Goal: Task Accomplishment & Management: Manage account settings

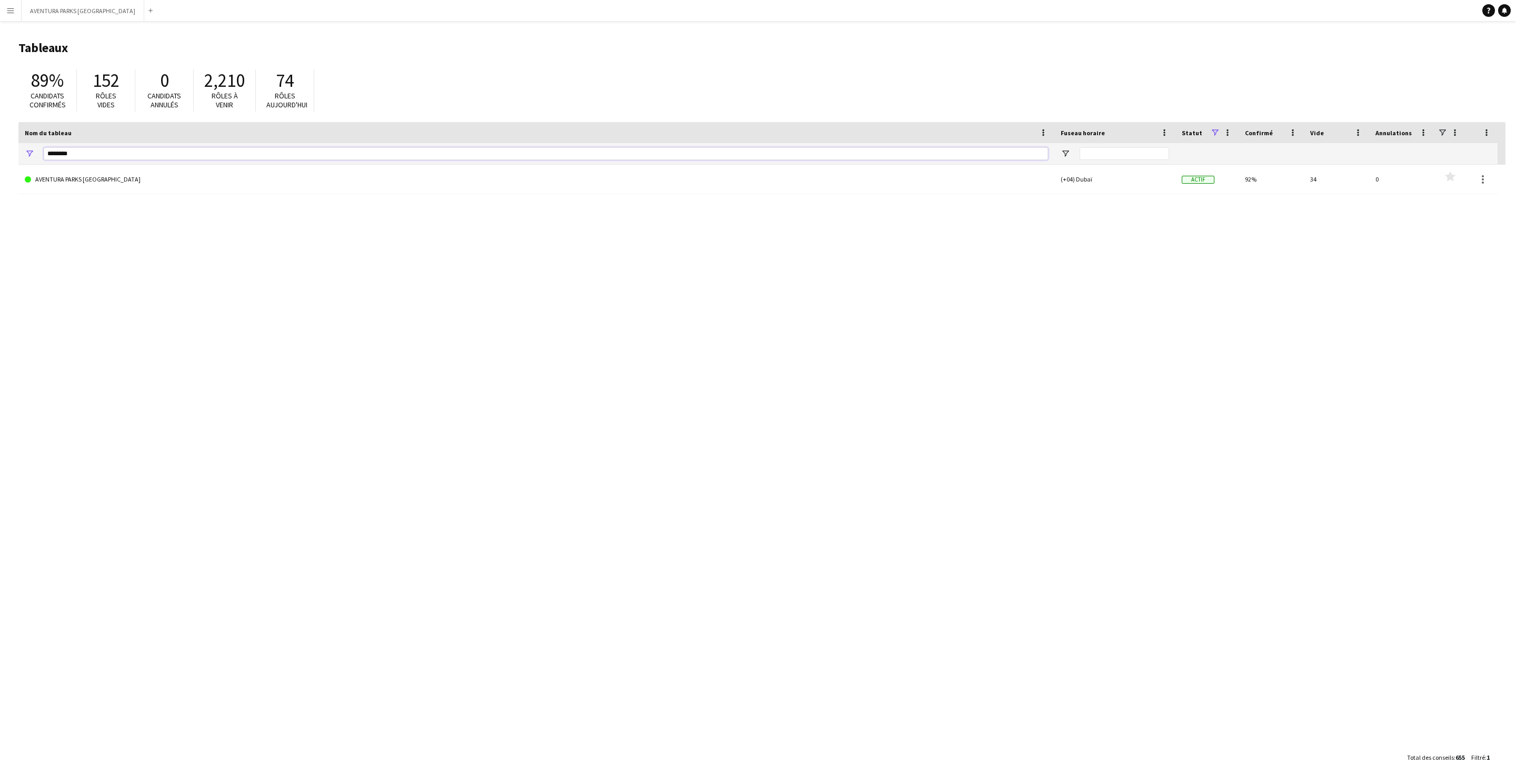
drag, startPoint x: 97, startPoint y: 153, endPoint x: 0, endPoint y: 150, distance: 97.0
click at [0, 150] on main "Tableaux 89% Candidats confirmés 152 Rôles vides 0 Candidats annulés 2,210 Rôle…" at bounding box center [758, 403] width 1516 height 763
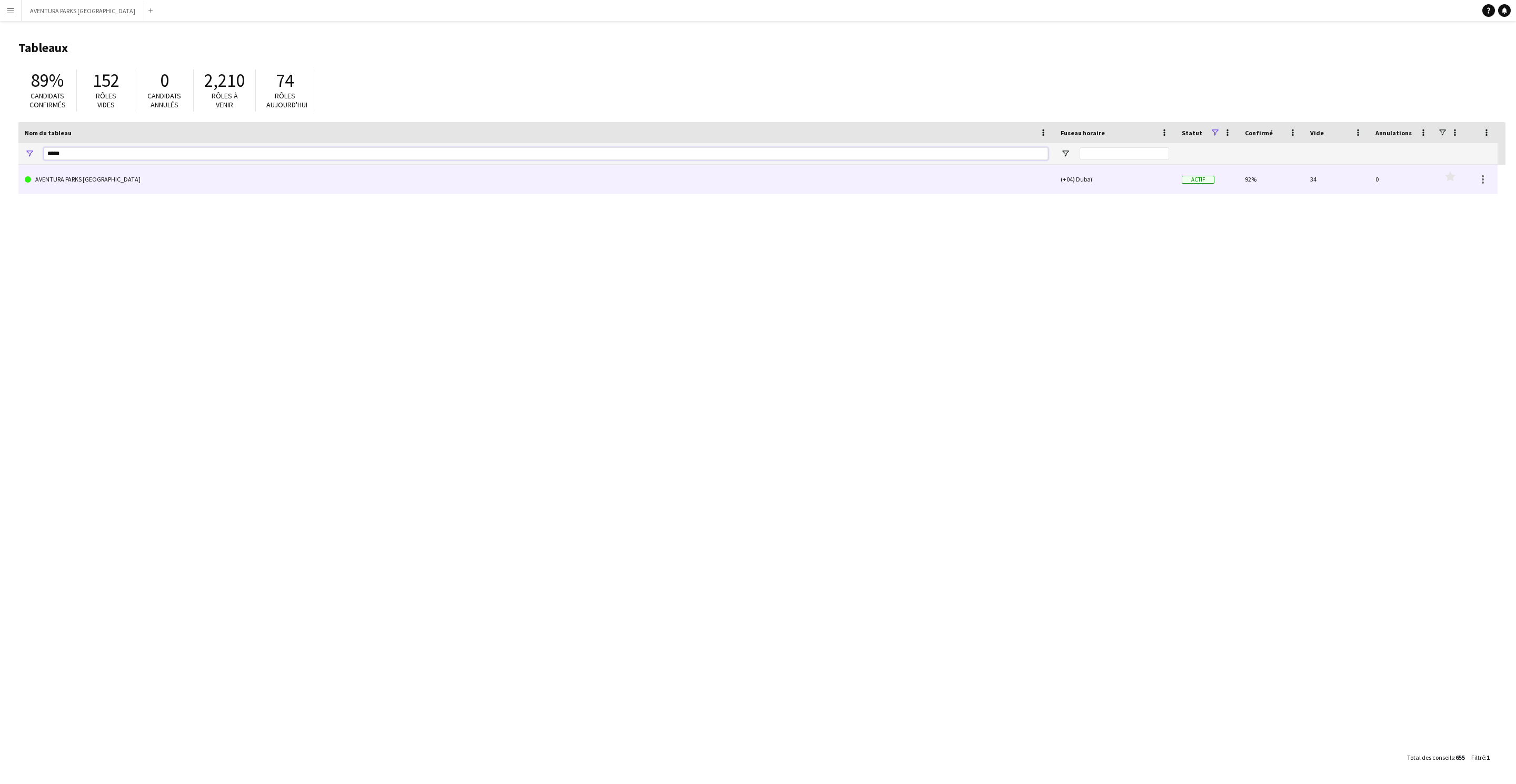
type input "*****"
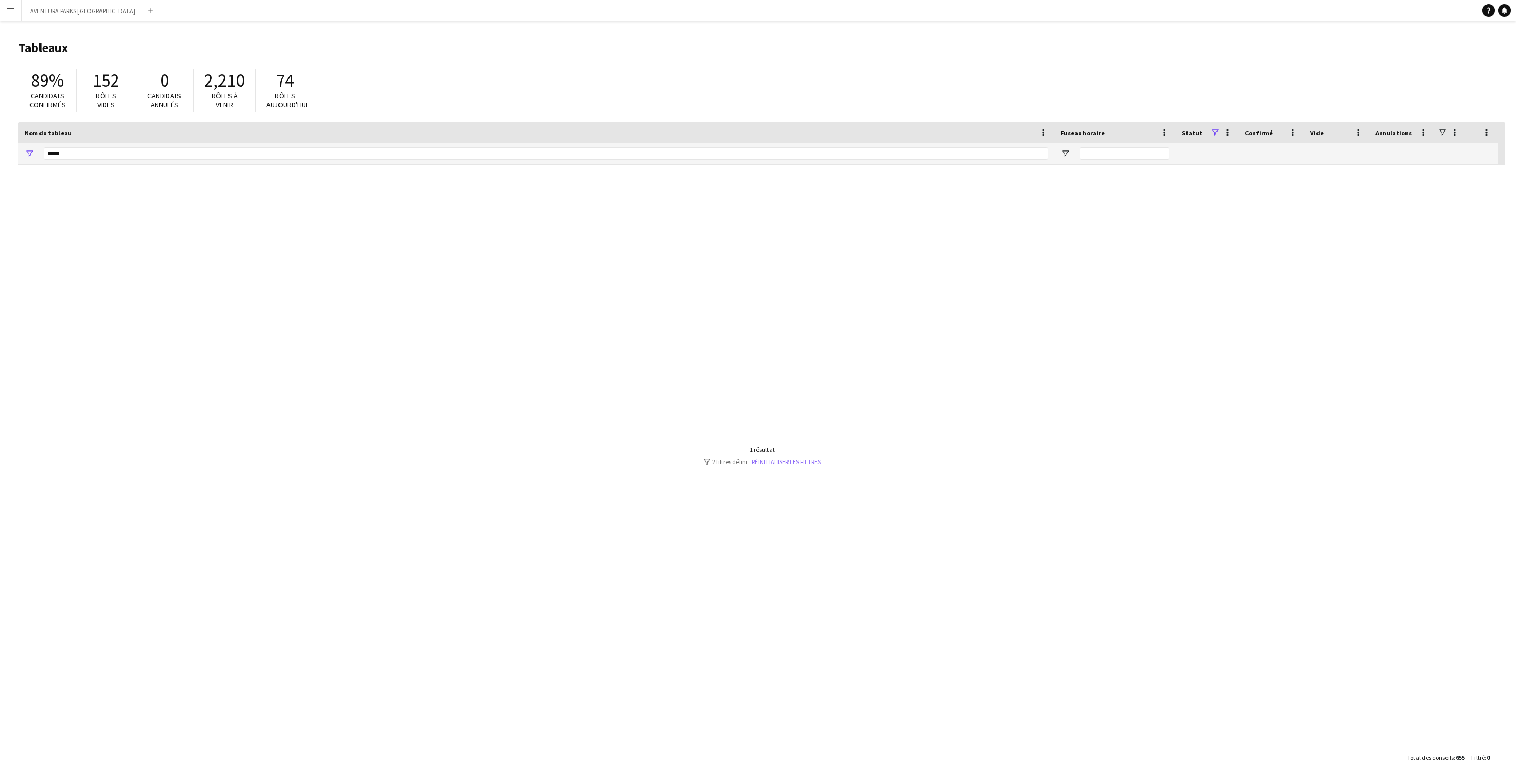
click at [774, 459] on link "Réinitialiser les filtres" at bounding box center [785, 461] width 69 height 8
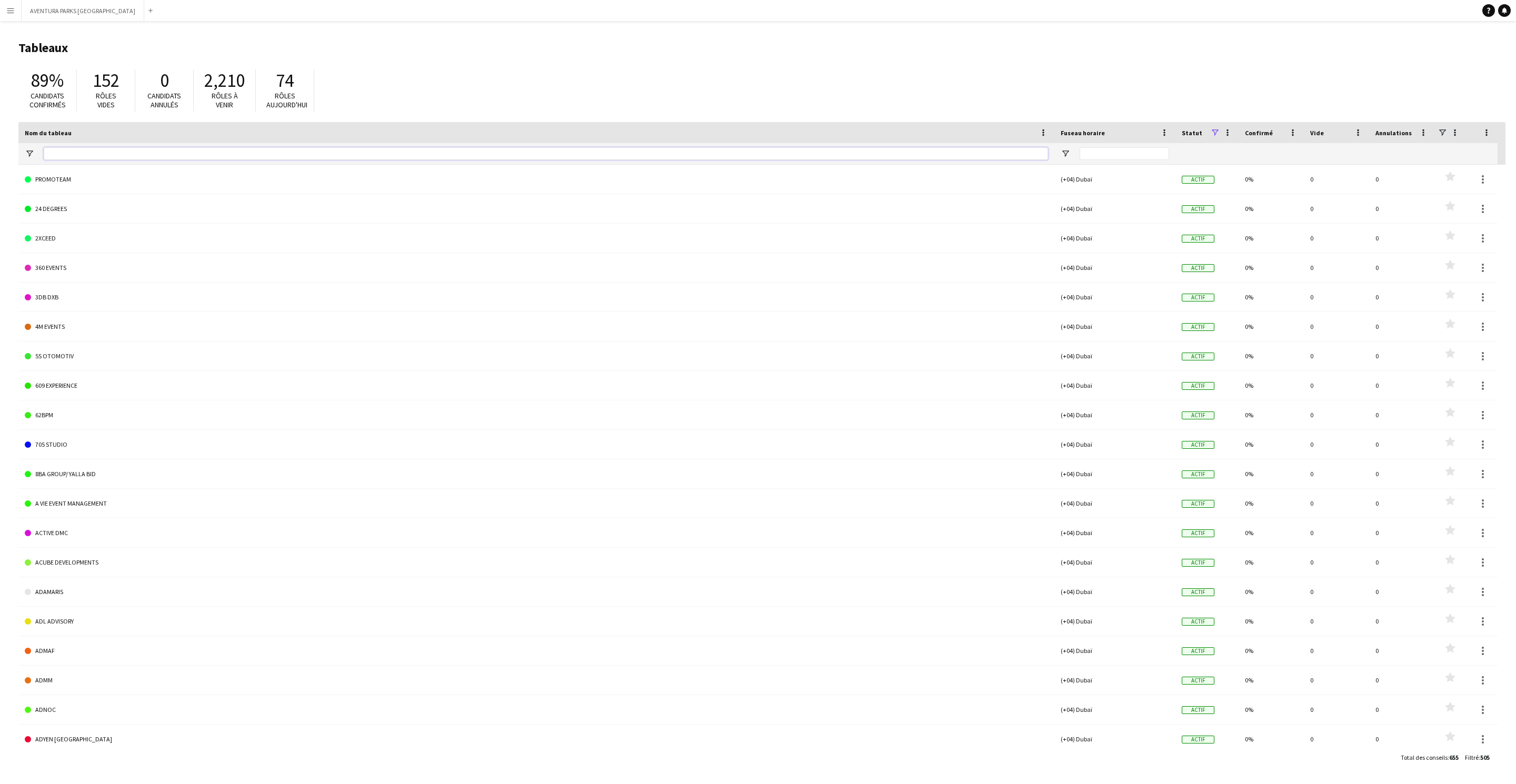
drag, startPoint x: 73, startPoint y: 156, endPoint x: 91, endPoint y: 157, distance: 18.0
click at [73, 157] on input "Nom du tableau Entrée de filtre" at bounding box center [545, 153] width 1004 height 12
type input "********"
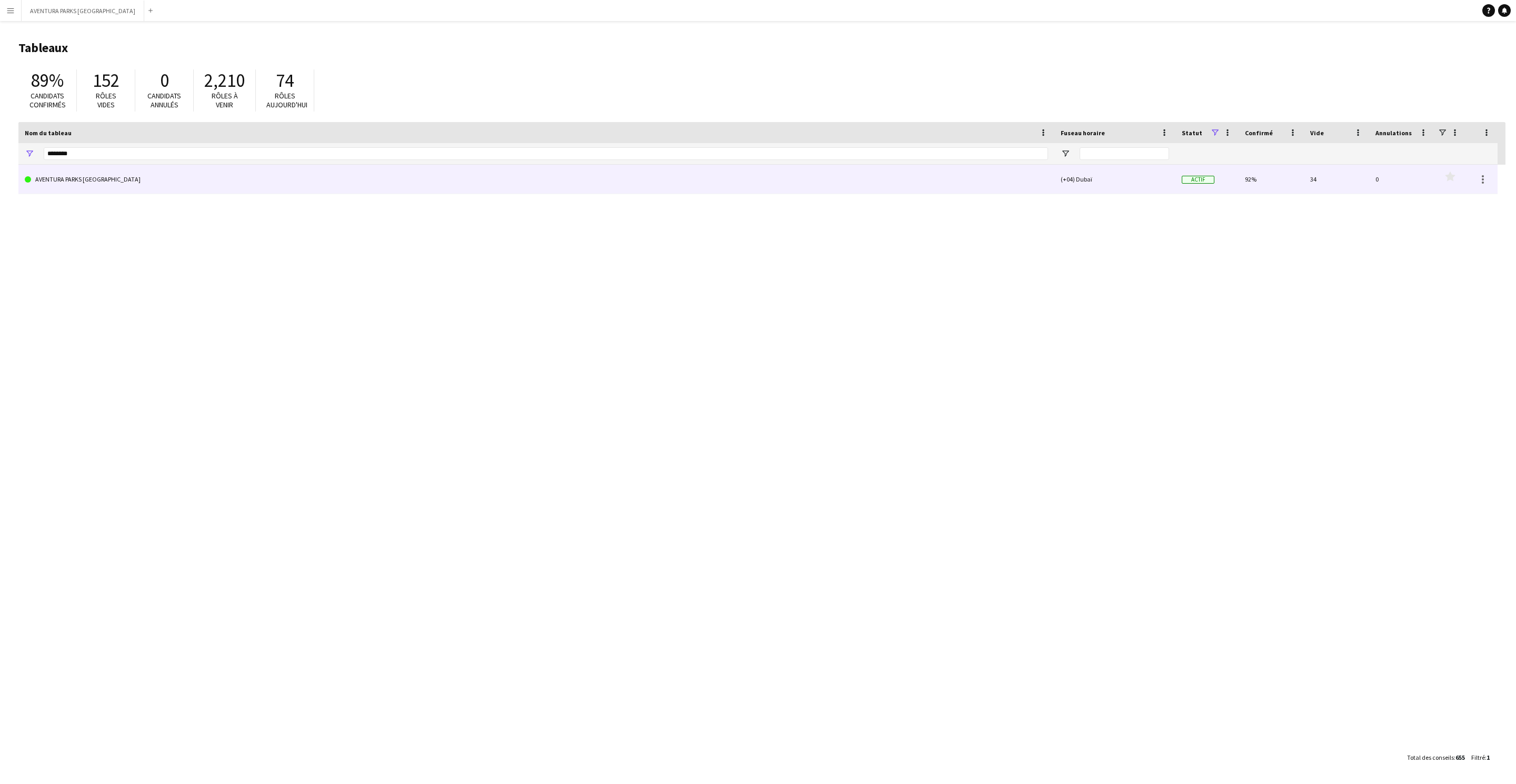
click at [91, 175] on link "AVENTURA PARKS [GEOGRAPHIC_DATA]" at bounding box center [537, 179] width 1023 height 29
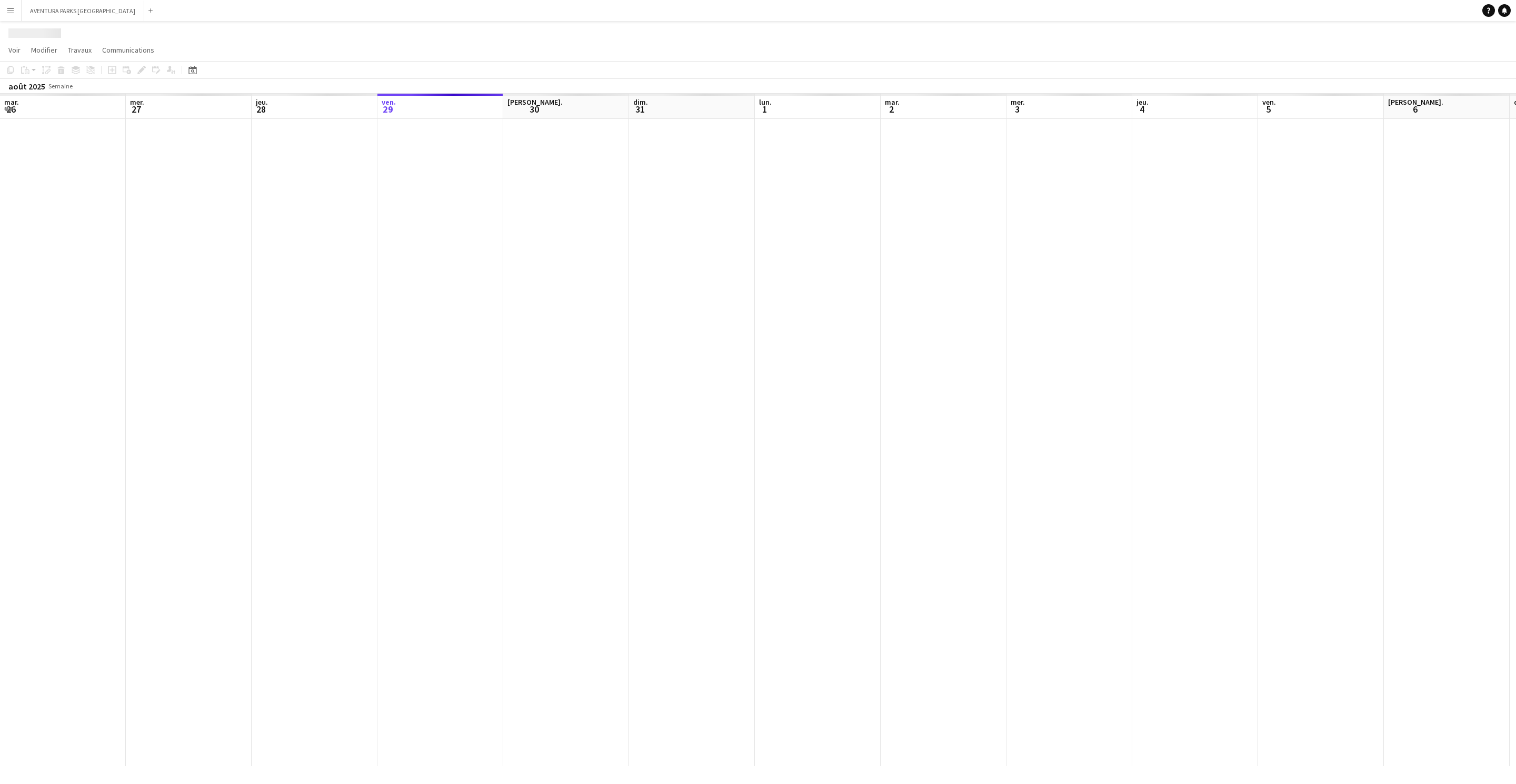
scroll to position [0, 251]
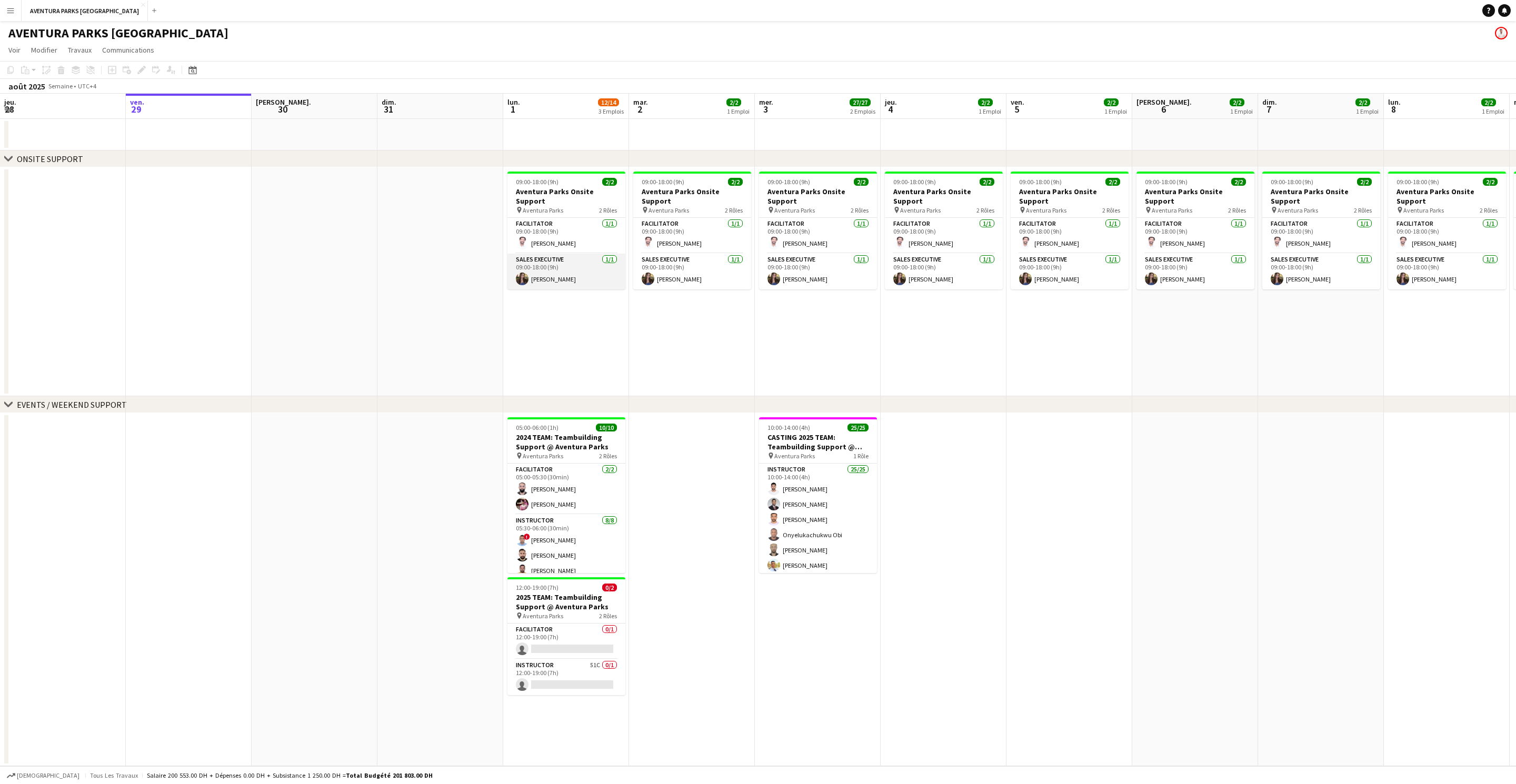
click at [559, 277] on app-card-role "Sales Executive [DATE] 09:00-18:00 (9h) [PERSON_NAME]" at bounding box center [566, 272] width 118 height 36
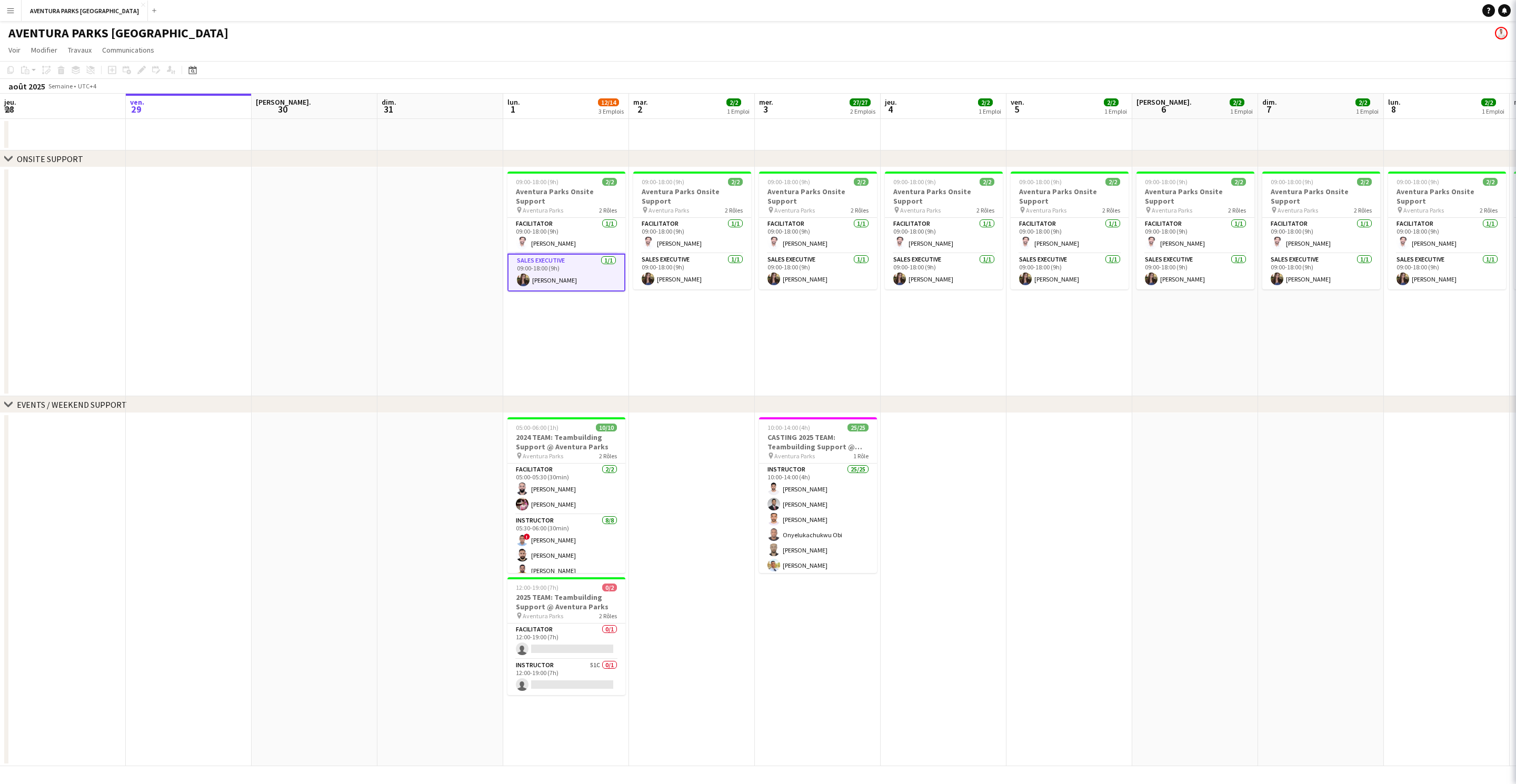
scroll to position [0, 253]
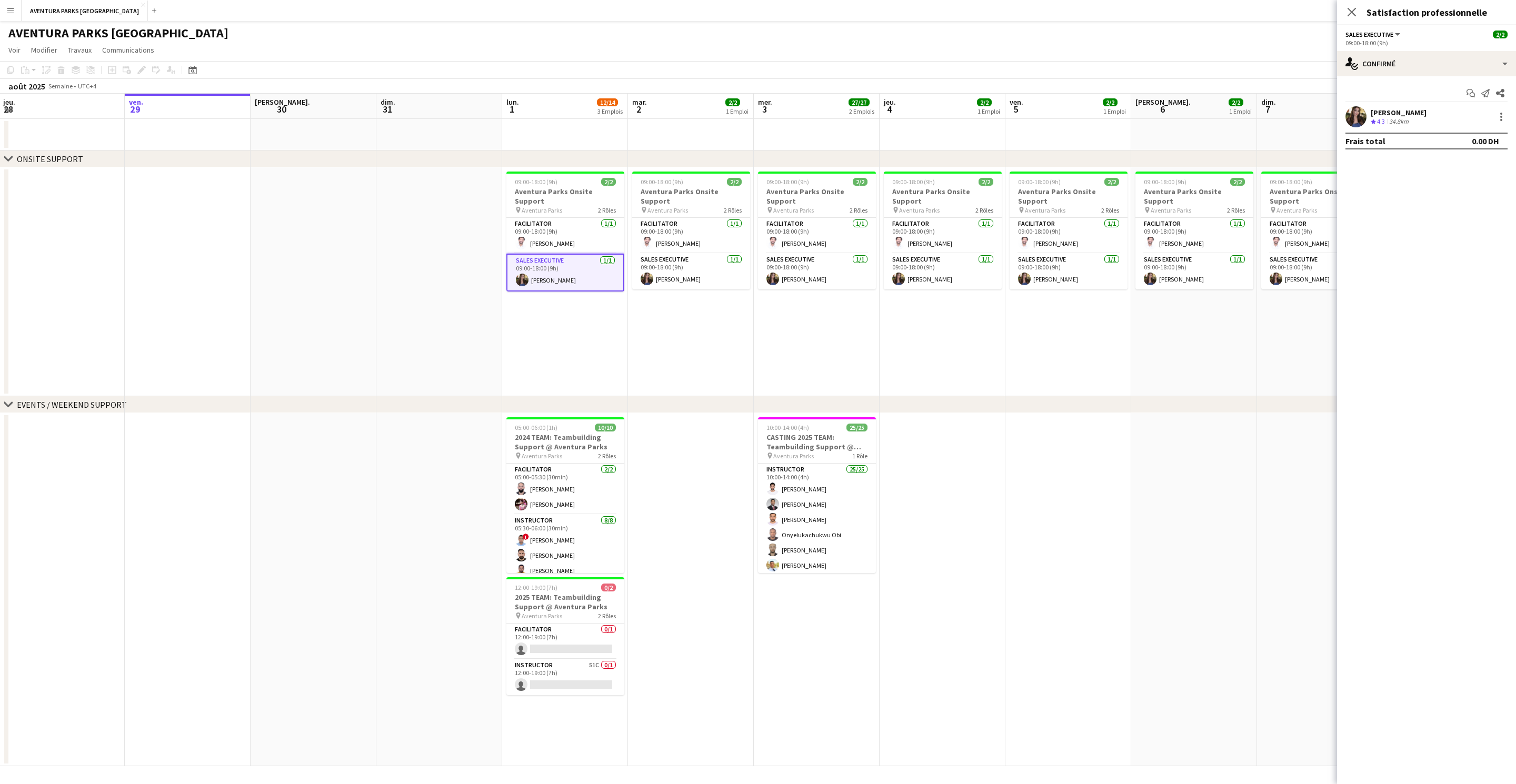
click at [1355, 118] on app-user-avatar at bounding box center [1356, 117] width 21 height 21
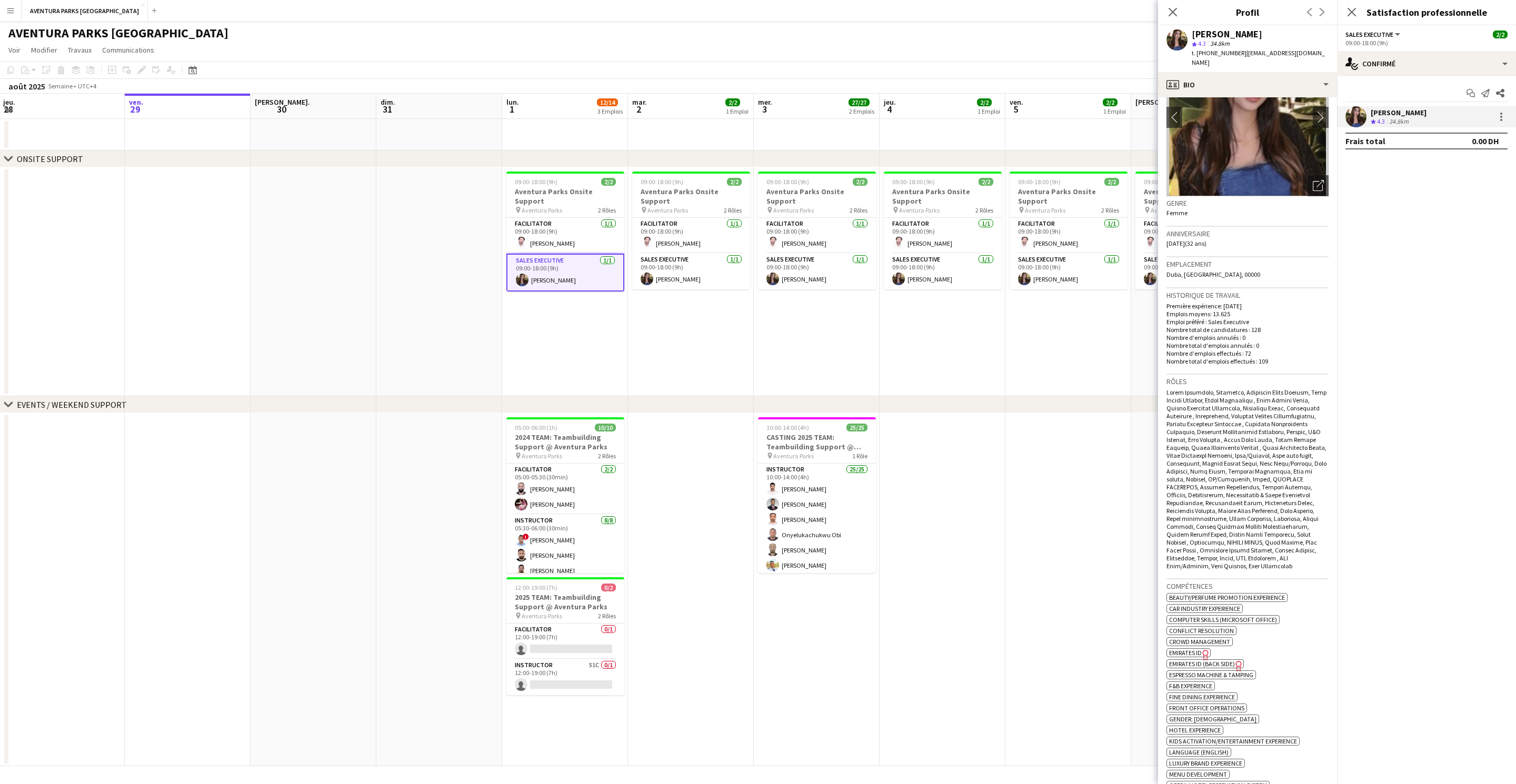
scroll to position [61, 0]
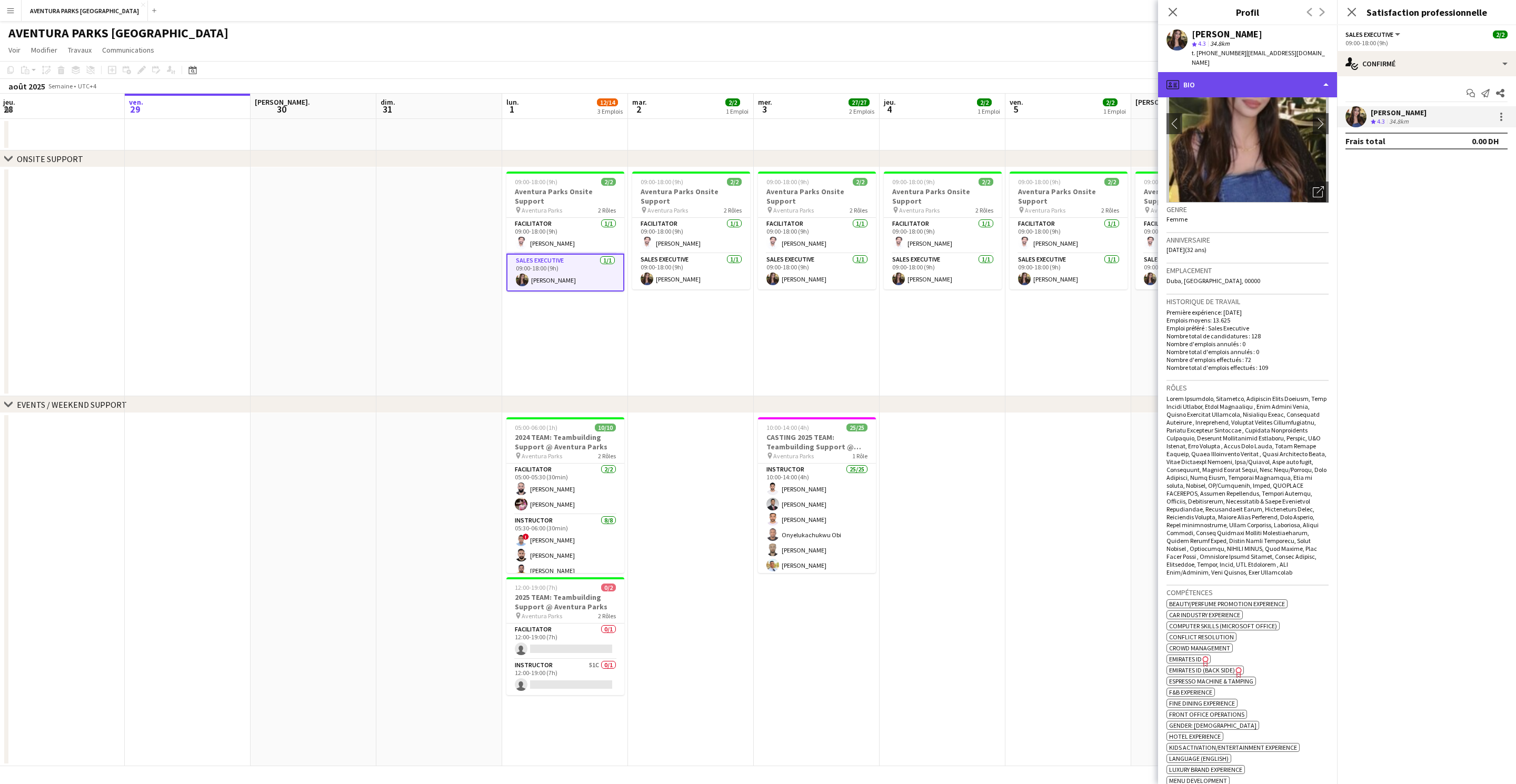
click at [1186, 88] on div "profile Bio" at bounding box center [1247, 85] width 179 height 25
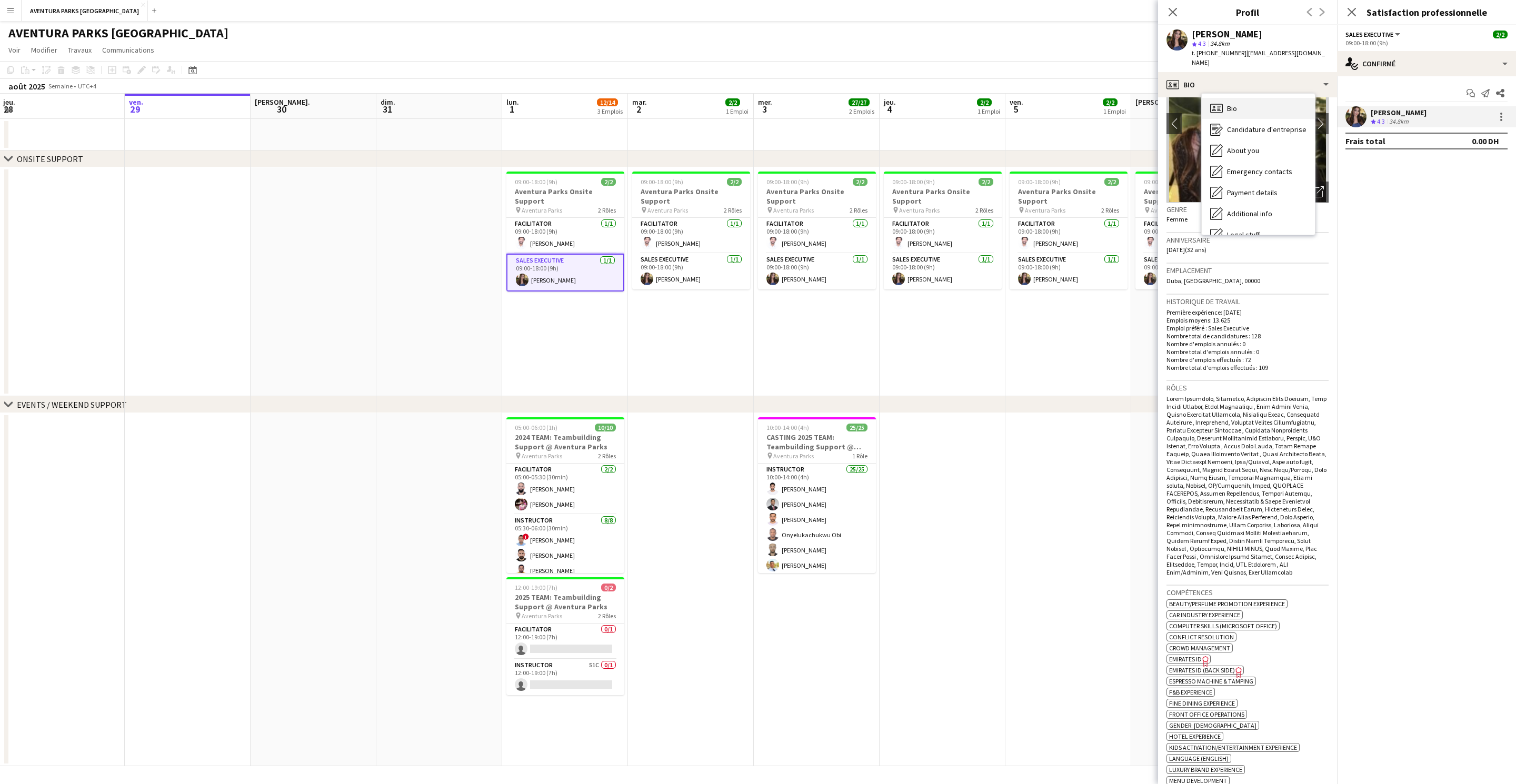
click at [1232, 113] on span "Bio" at bounding box center [1232, 108] width 10 height 10
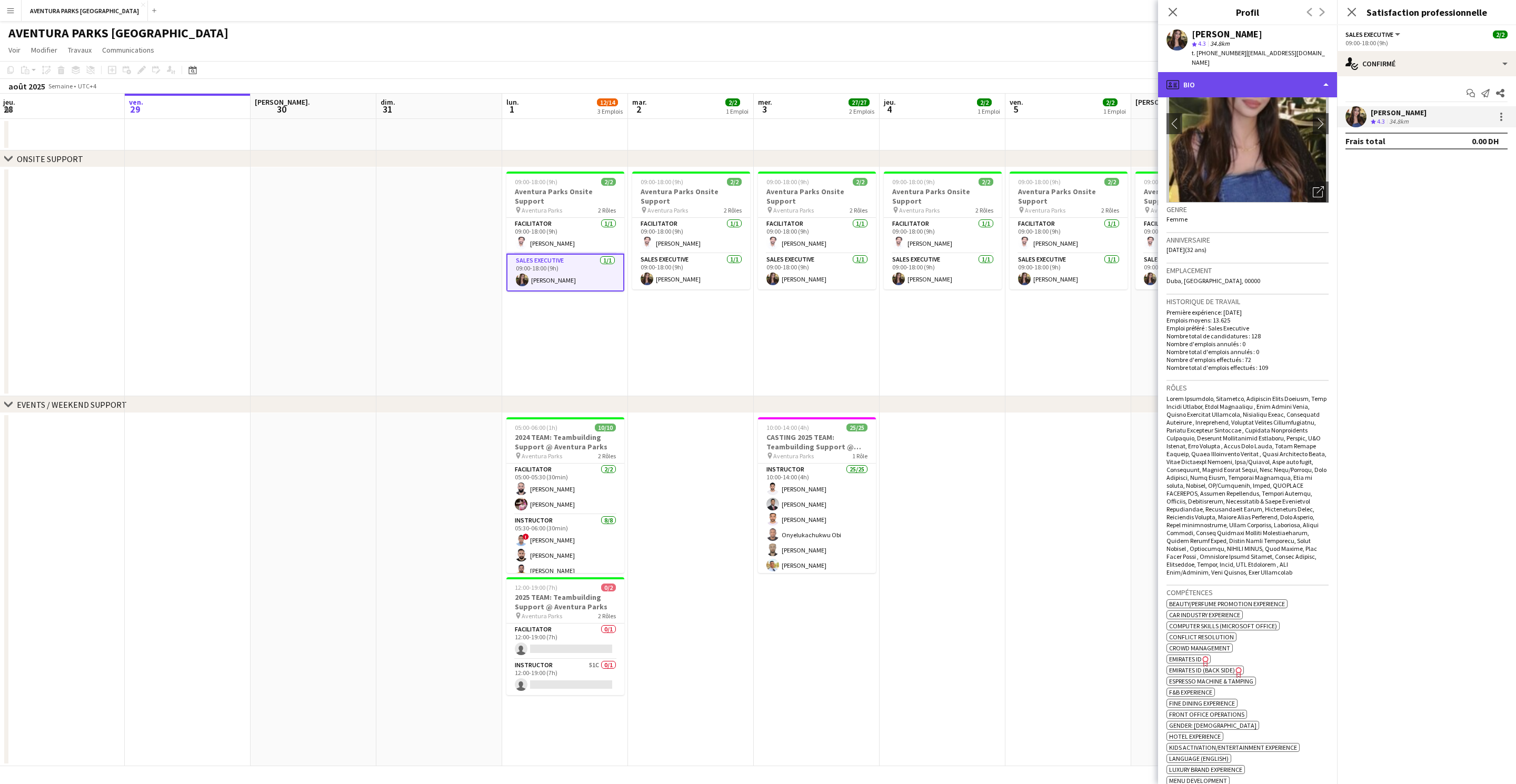
click at [1184, 82] on div "profile Bio" at bounding box center [1247, 85] width 179 height 25
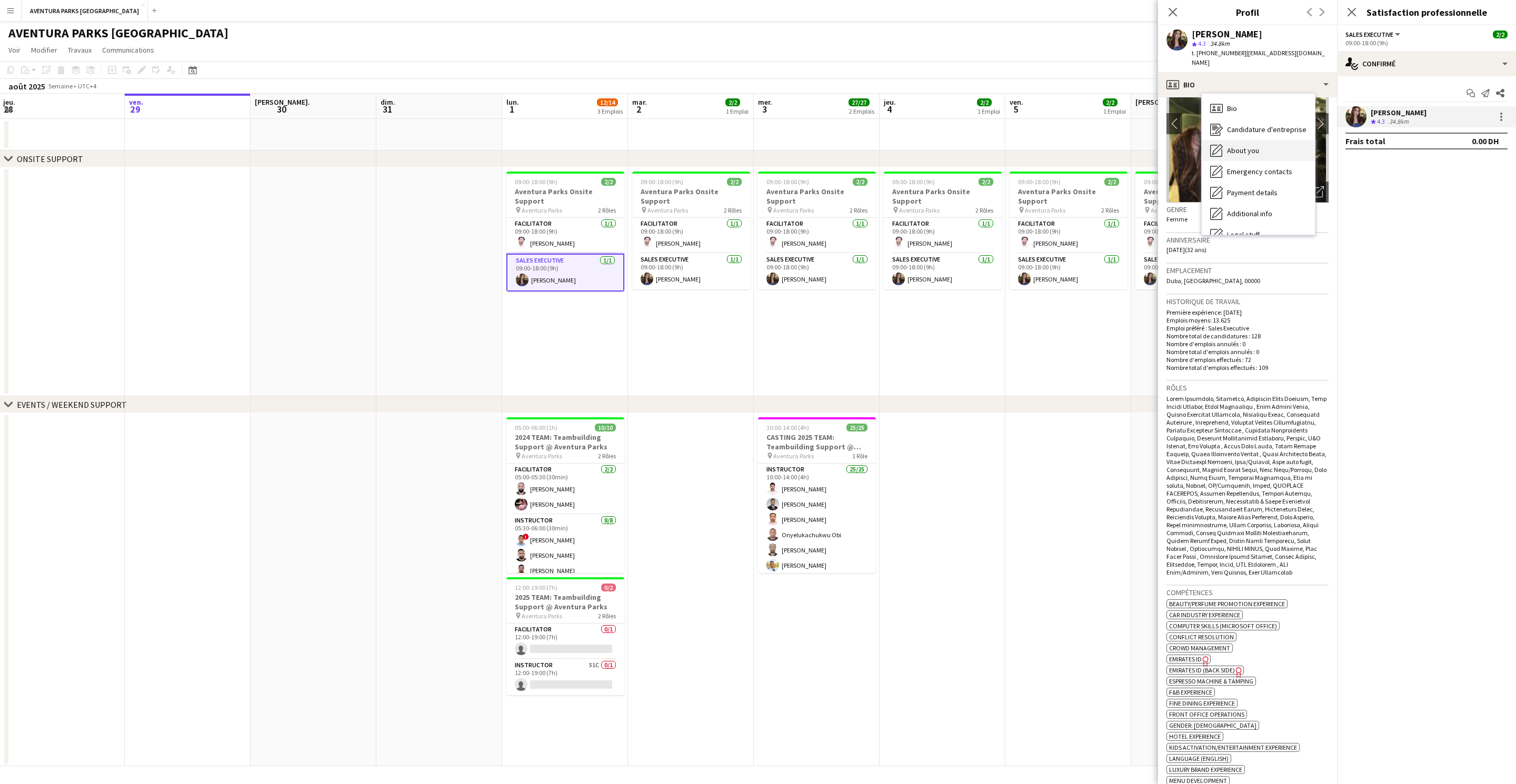
click at [1259, 152] on span "About you" at bounding box center [1243, 151] width 32 height 10
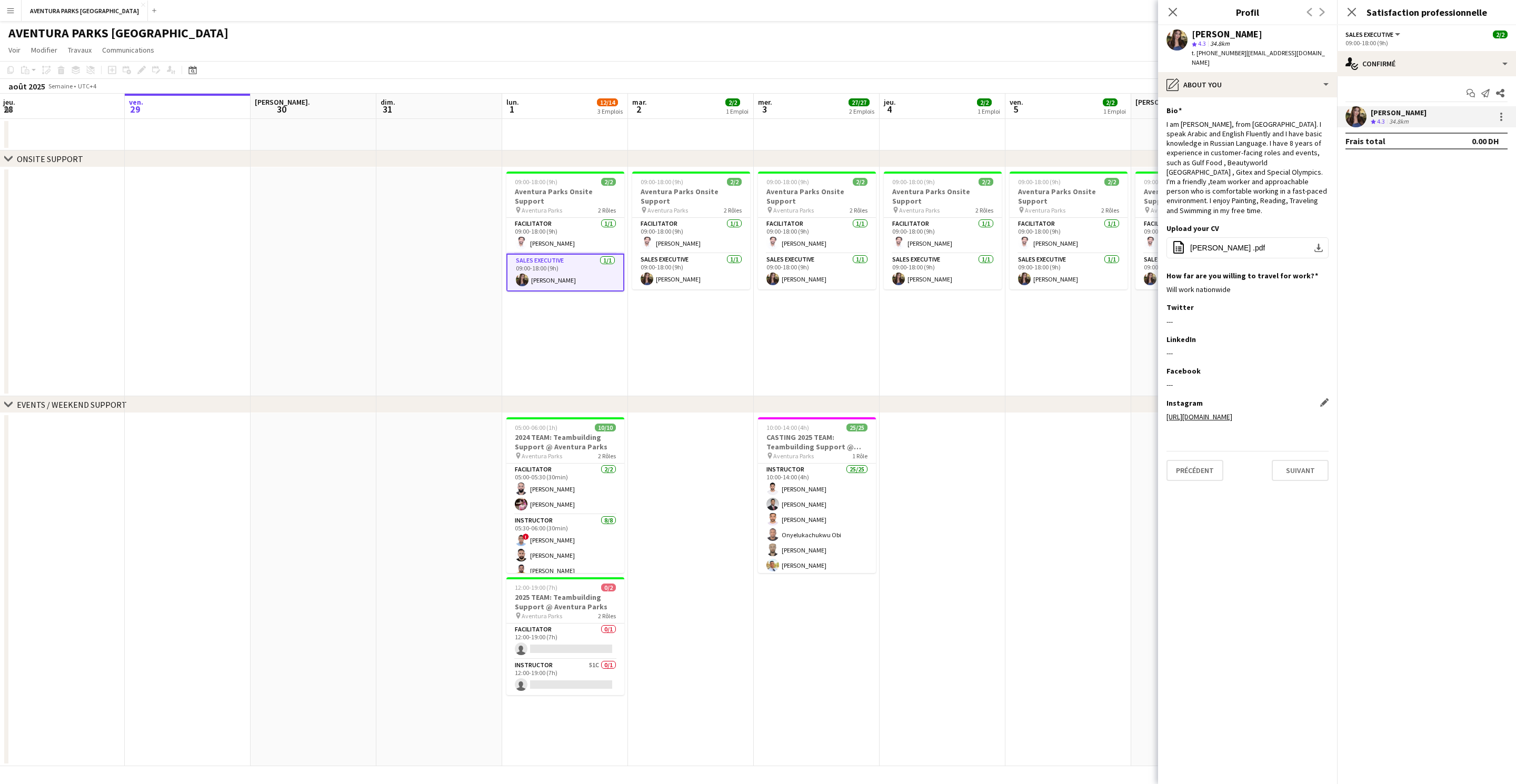
scroll to position [2, 0]
click at [1216, 421] on link "[URL][DOMAIN_NAME]" at bounding box center [1200, 416] width 66 height 10
click at [1301, 89] on div "pencil4 About you" at bounding box center [1247, 85] width 179 height 25
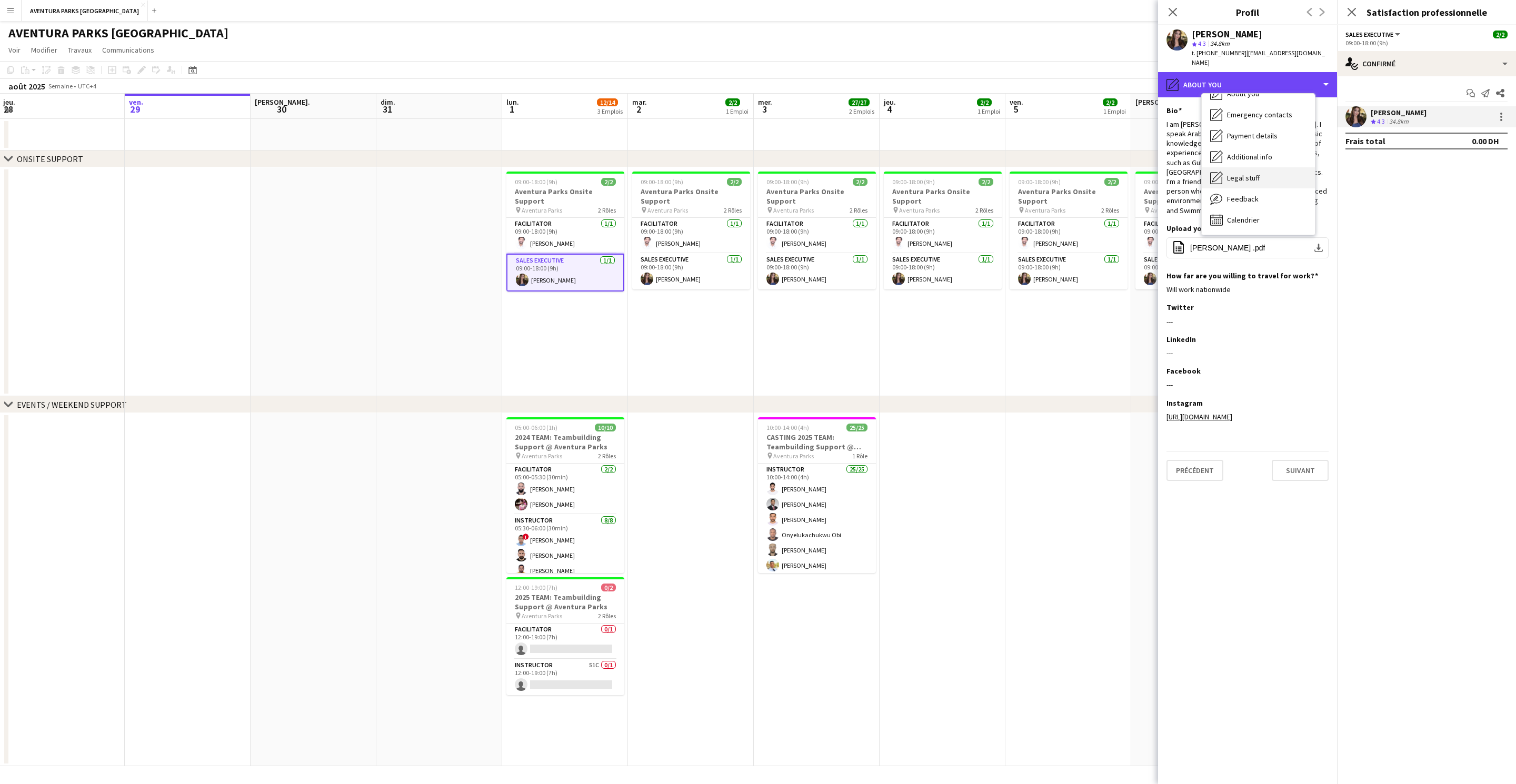
scroll to position [57, 0]
click at [1245, 183] on span "Legal stuff" at bounding box center [1243, 177] width 33 height 10
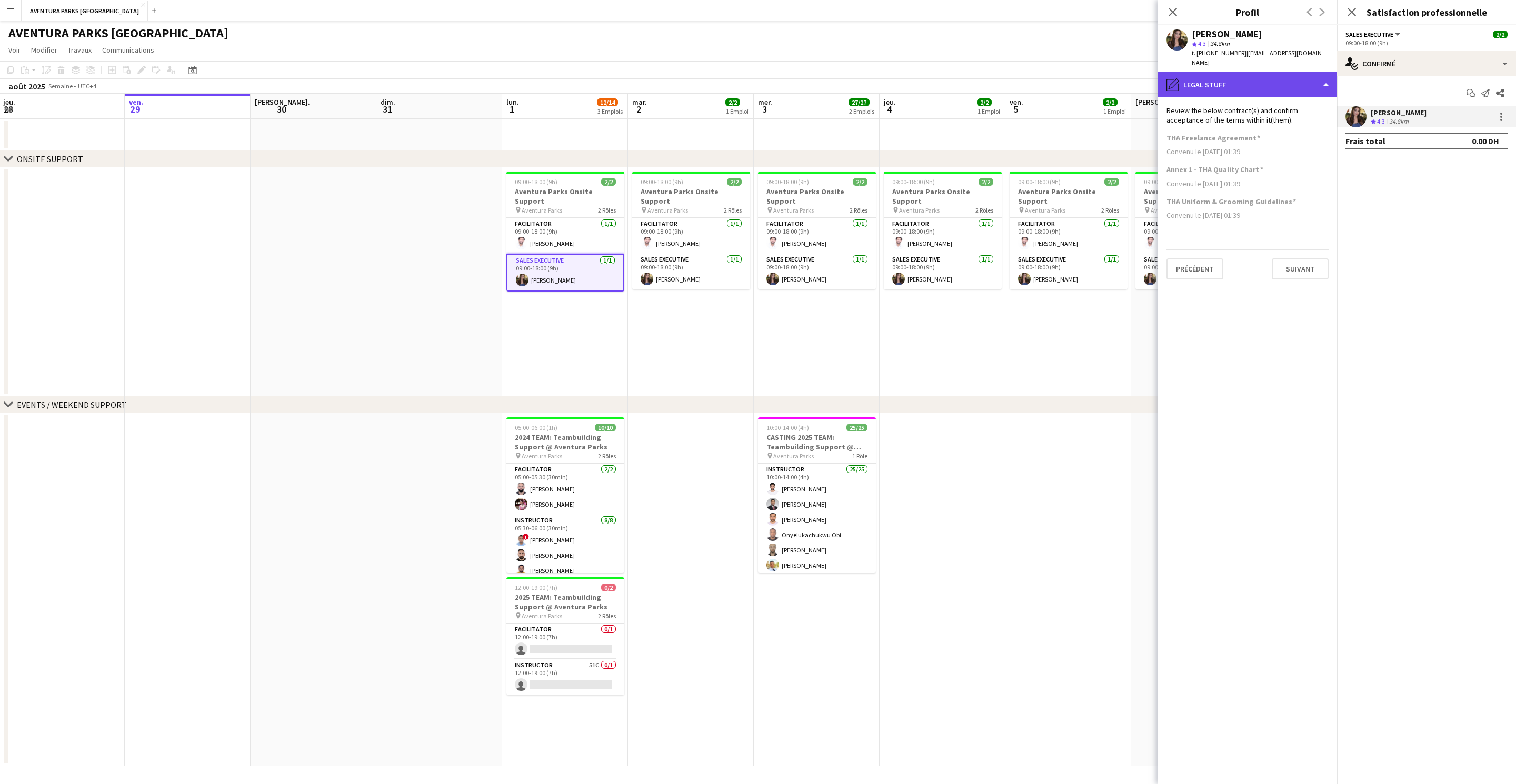
click at [1318, 97] on div "pencil4 Legal stuff" at bounding box center [1247, 85] width 179 height 25
click at [1258, 204] on span "Feedback" at bounding box center [1242, 199] width 31 height 10
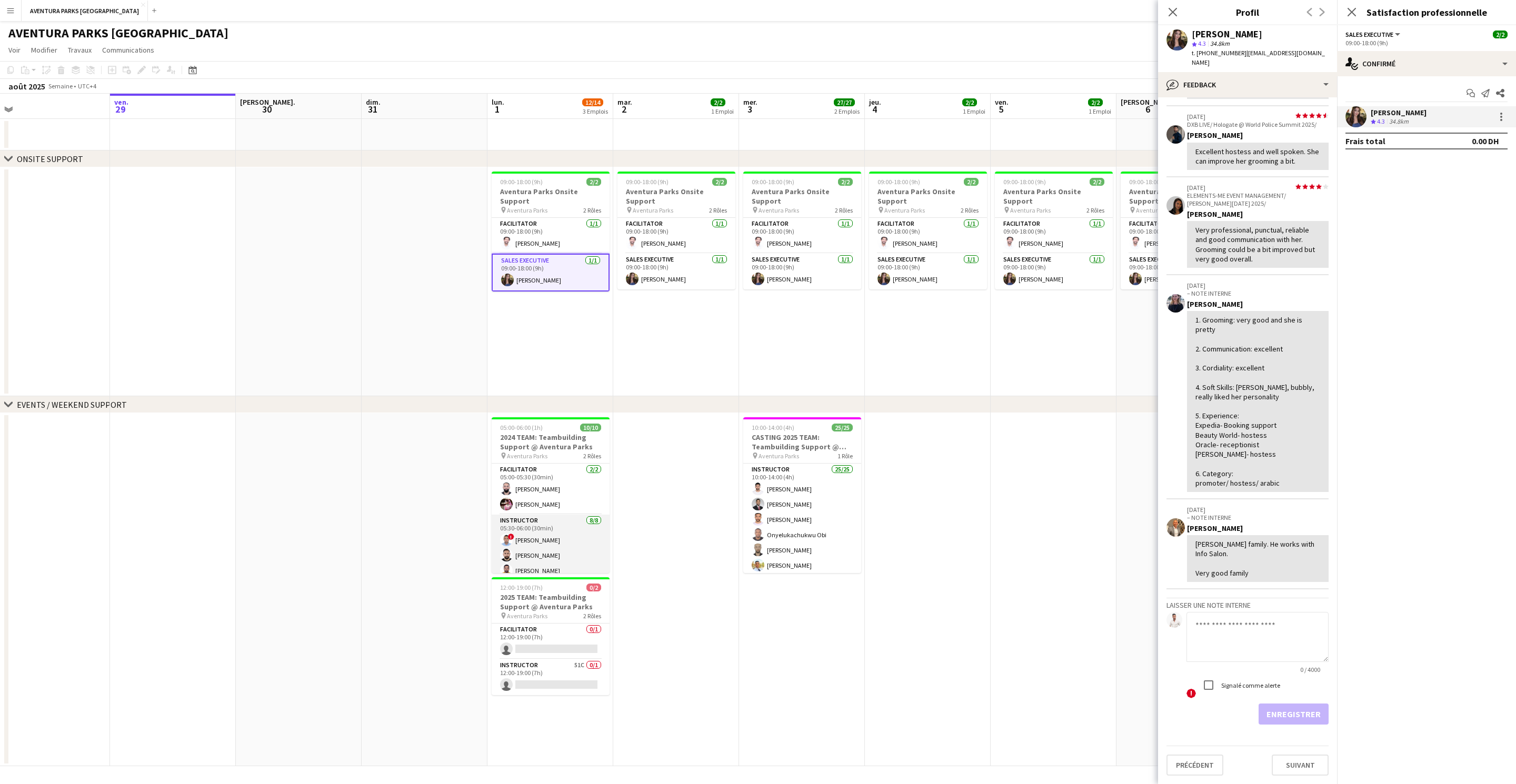
scroll to position [0, 0]
